Goal: Task Accomplishment & Management: Use online tool/utility

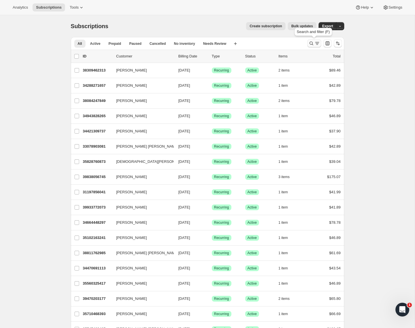
click at [312, 40] on button "Search and filter results" at bounding box center [314, 43] width 14 height 8
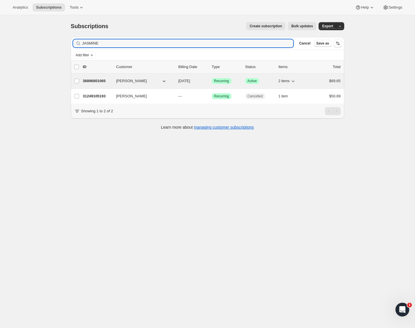
type input "JASMINE"
click at [264, 81] on p "Success Active" at bounding box center [259, 81] width 29 height 6
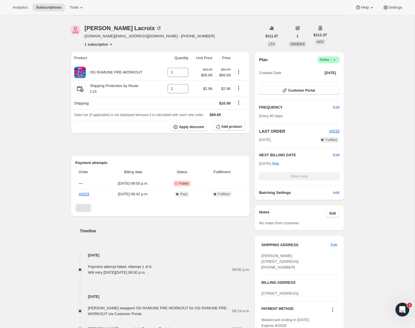
scroll to position [54, 0]
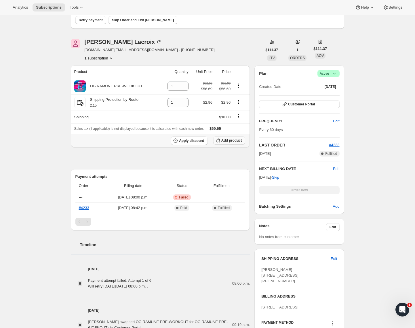
click at [229, 141] on span "Add product" at bounding box center [231, 140] width 20 height 5
